Goal: Task Accomplishment & Management: Complete application form

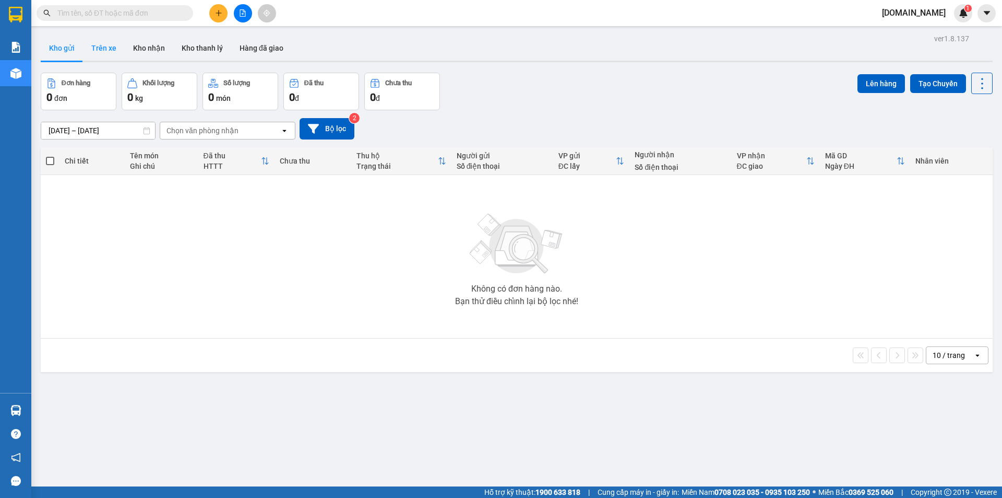
click at [107, 44] on button "Trên xe" at bounding box center [104, 48] width 42 height 25
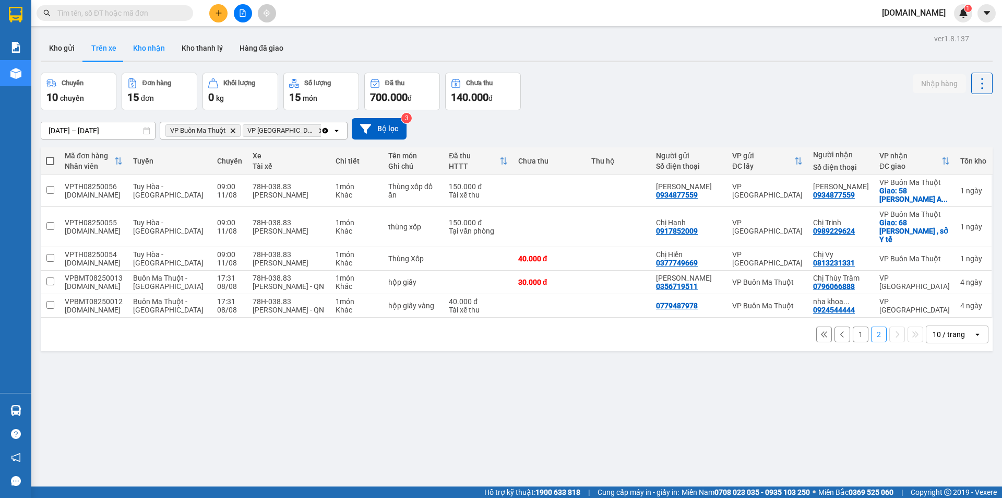
click at [140, 46] on button "Kho nhận" at bounding box center [149, 48] width 49 height 25
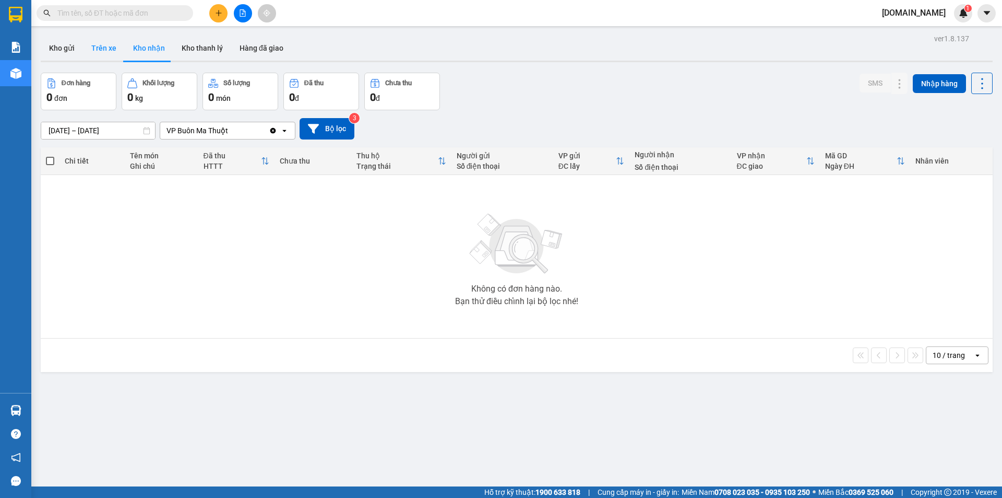
click at [97, 46] on button "Trên xe" at bounding box center [104, 48] width 42 height 25
type input "[DATE] – [DATE]"
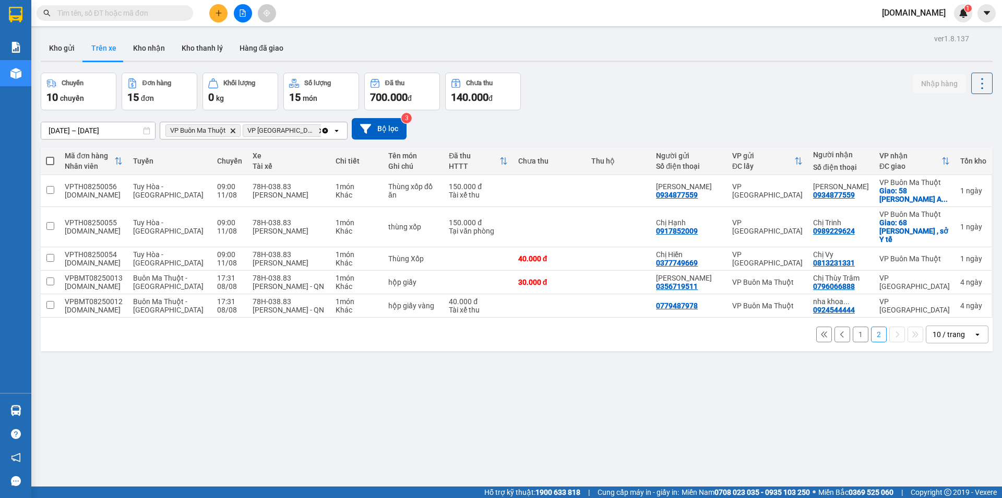
click at [853, 329] on button "1" at bounding box center [861, 334] width 16 height 16
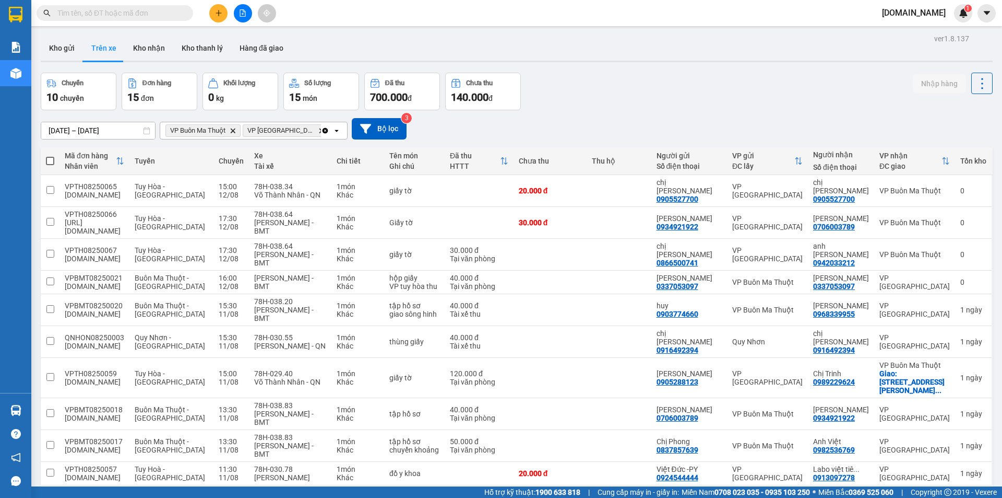
click at [873, 494] on button "2" at bounding box center [879, 502] width 16 height 16
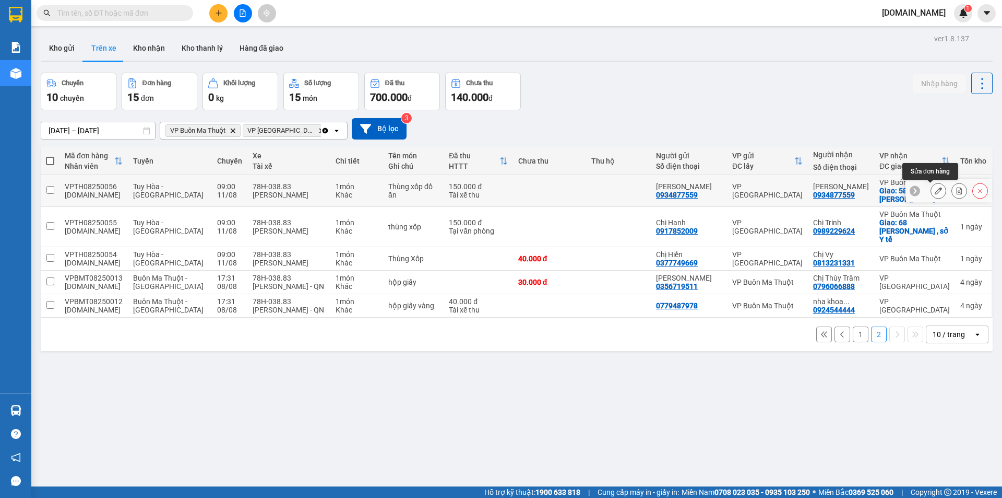
click at [935, 192] on icon at bounding box center [938, 190] width 7 height 7
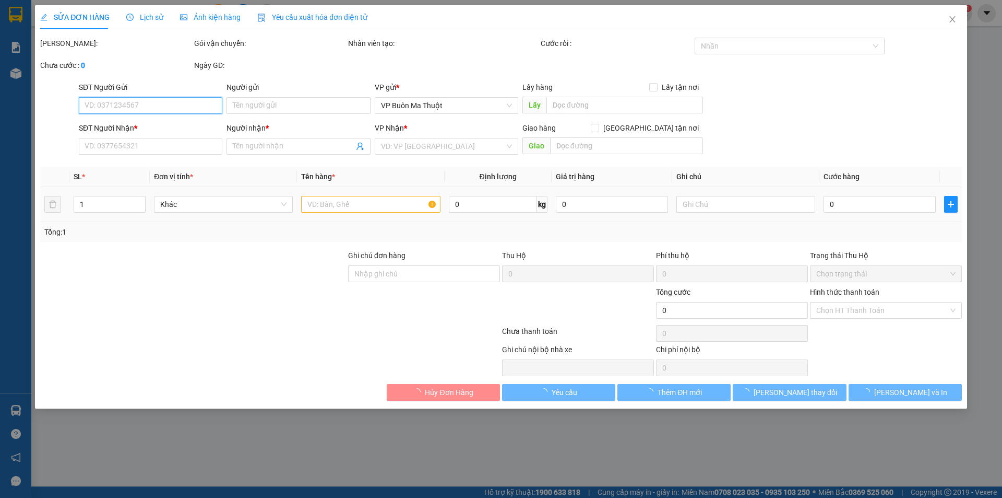
type input "0934877559"
type input "[PERSON_NAME]"
type input "0934877559"
type input "[PERSON_NAME]"
checkbox input "true"
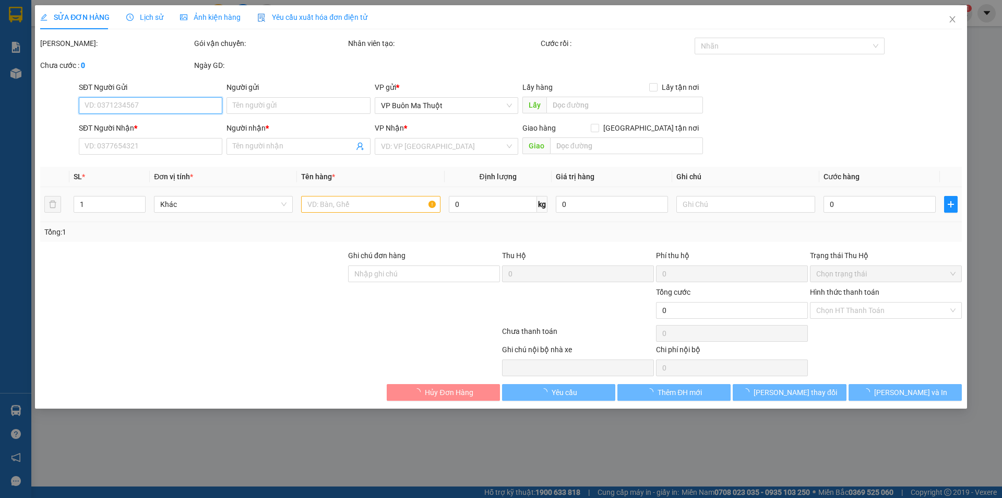
type input "58 [PERSON_NAME] Công An tỉnh [GEOGRAPHIC_DATA]"
type input "150.000"
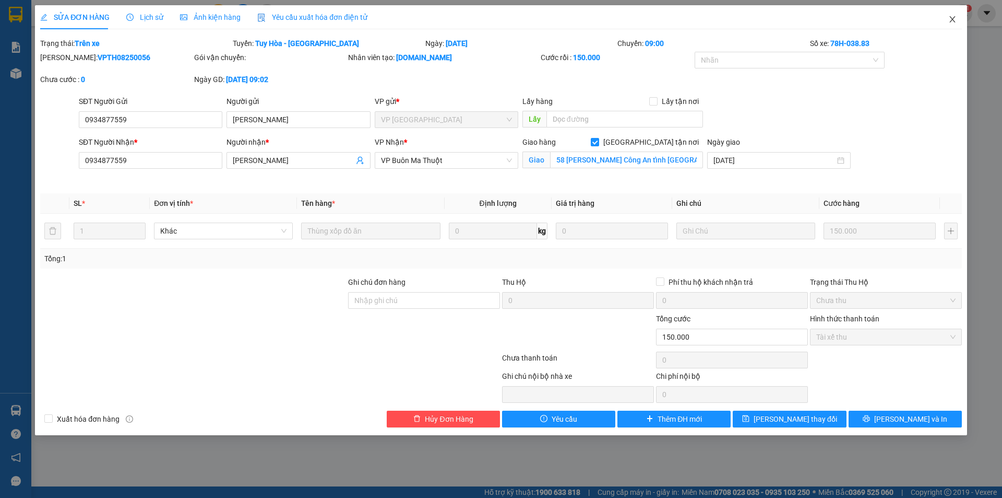
click at [953, 18] on icon "close" at bounding box center [953, 19] width 8 height 8
